Goal: Task Accomplishment & Management: Manage account settings

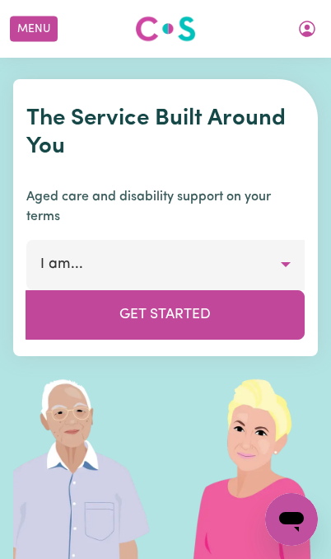
click at [309, 42] on button "My Account" at bounding box center [307, 29] width 35 height 28
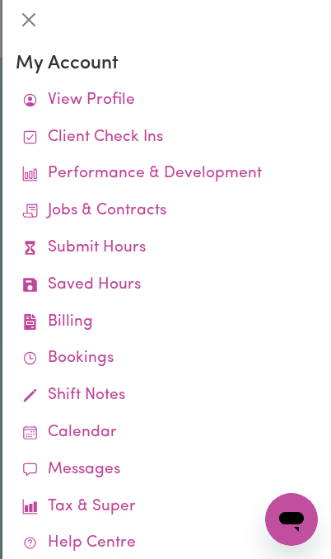
click at [96, 131] on link "Client Check Ins" at bounding box center [167, 137] width 302 height 37
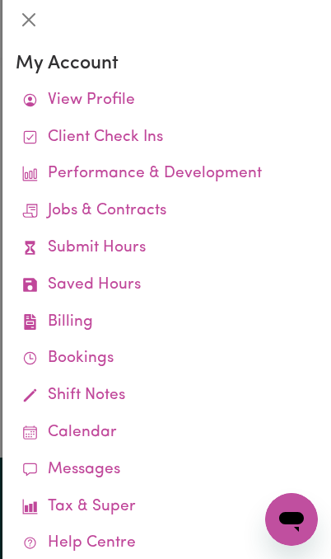
click at [79, 129] on link "Client Check Ins" at bounding box center [167, 137] width 302 height 37
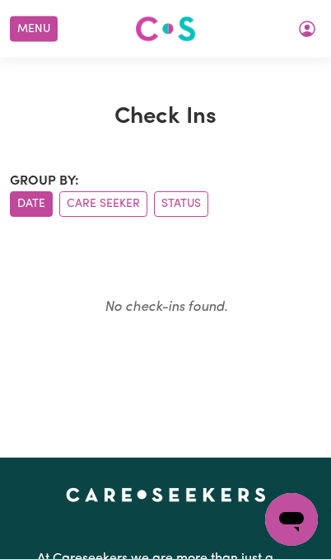
click at [301, 39] on button "My Account" at bounding box center [307, 29] width 35 height 28
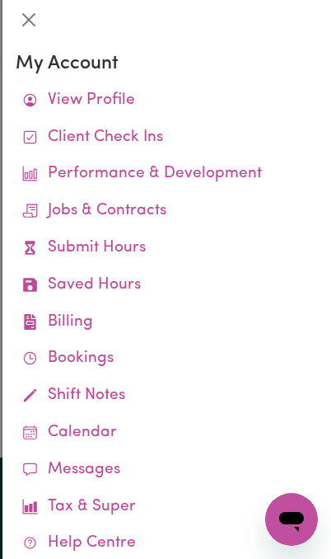
click at [73, 93] on link "View Profile" at bounding box center [167, 100] width 302 height 37
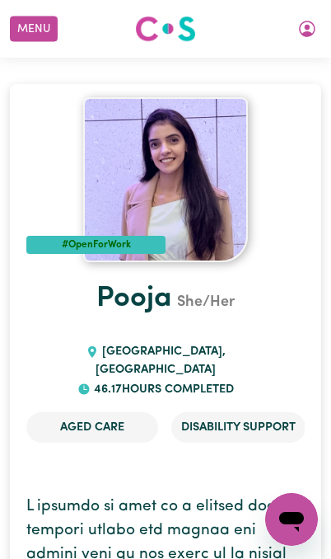
click at [295, 33] on button "My Account" at bounding box center [307, 29] width 35 height 28
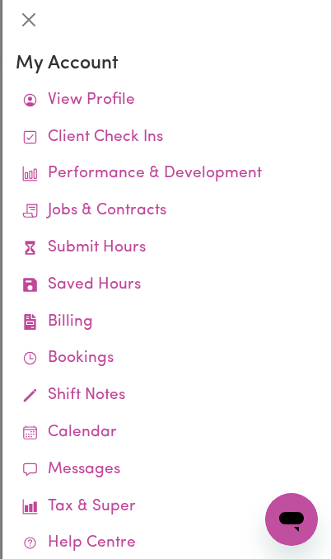
click at [124, 427] on link "Calendar" at bounding box center [167, 432] width 302 height 37
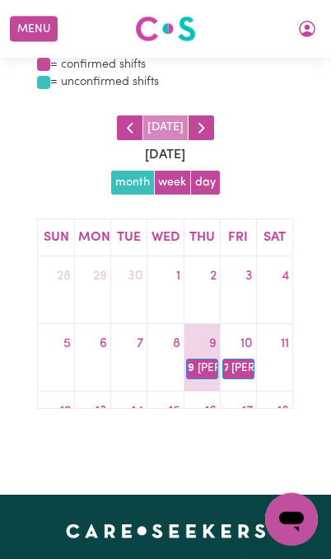
scroll to position [122, 0]
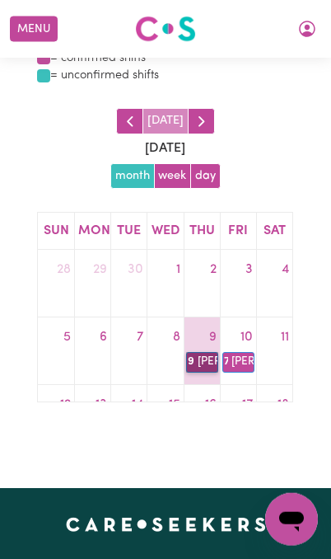
click at [205, 358] on link "9:30a [PERSON_NAME]" at bounding box center [202, 362] width 32 height 20
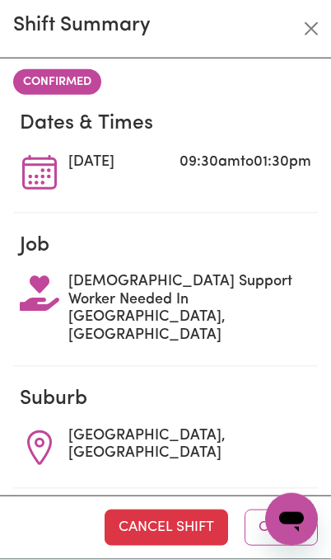
scroll to position [0, 0]
click at [305, 23] on button "Close" at bounding box center [311, 29] width 26 height 26
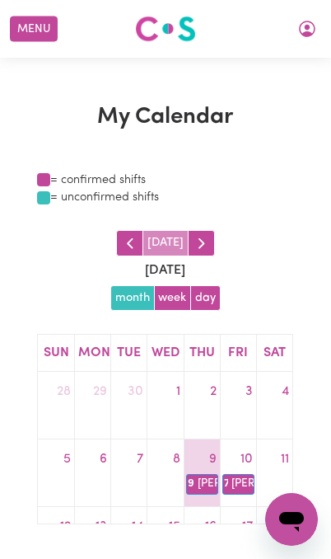
click at [302, 29] on icon "My Account" at bounding box center [307, 29] width 20 height 20
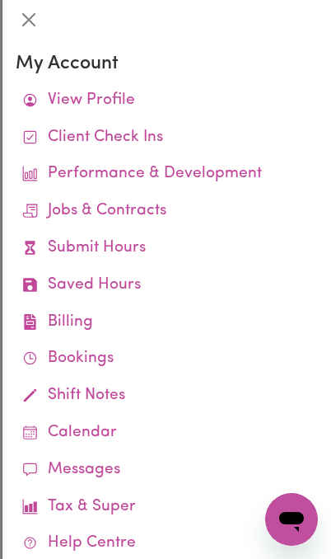
click at [76, 130] on link "Client Check Ins" at bounding box center [167, 137] width 302 height 37
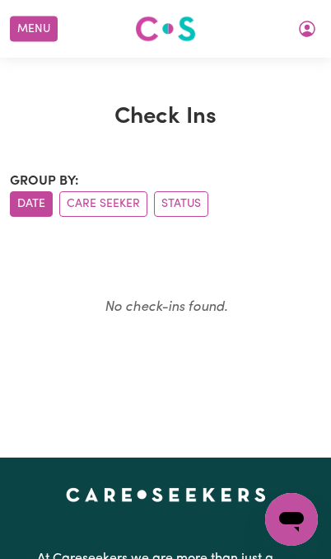
click at [88, 198] on button "Care Seeker" at bounding box center [103, 204] width 88 height 26
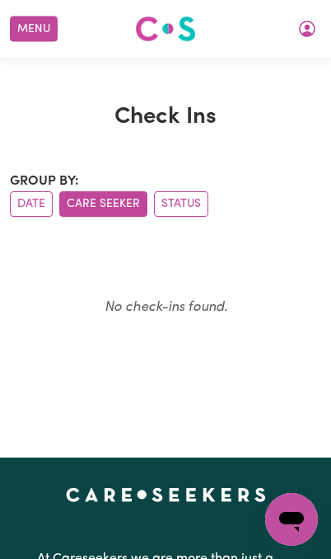
click at [204, 203] on button "Status" at bounding box center [181, 204] width 54 height 26
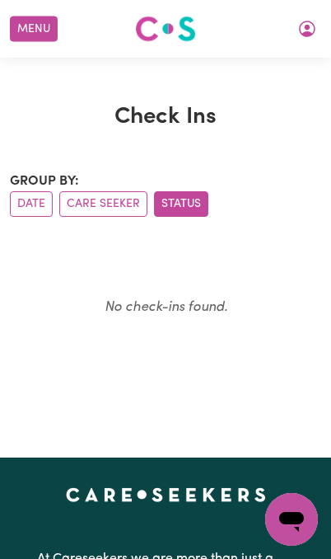
click at [40, 211] on button "Date" at bounding box center [31, 204] width 43 height 26
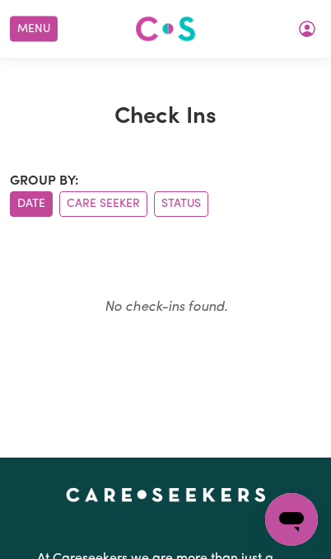
click at [307, 21] on icon "My Account" at bounding box center [307, 29] width 20 height 20
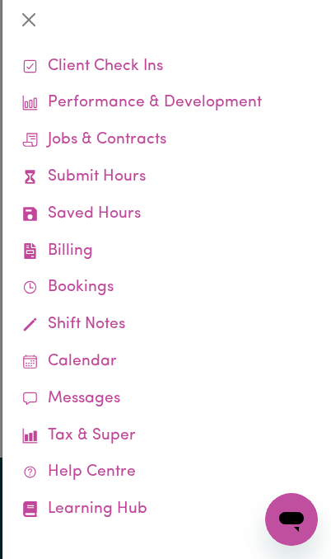
scroll to position [70, 0]
